Goal: Task Accomplishment & Management: Use online tool/utility

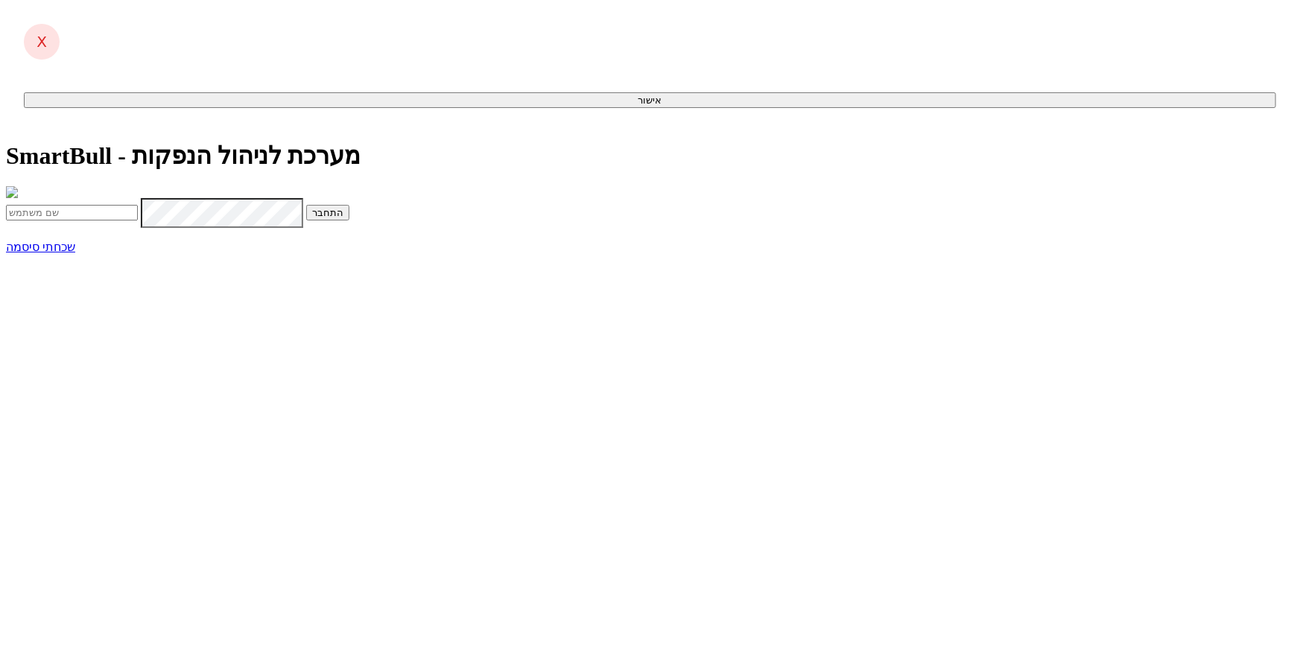
type input "[EMAIL_ADDRESS][DOMAIN_NAME]"
click at [349, 221] on button "התחבר" at bounding box center [327, 213] width 43 height 16
click at [138, 252] on input "text" at bounding box center [72, 244] width 132 height 16
type input "067921"
click at [141, 236] on button "התחבר" at bounding box center [162, 244] width 43 height 16
